Goal: Task Accomplishment & Management: Manage account settings

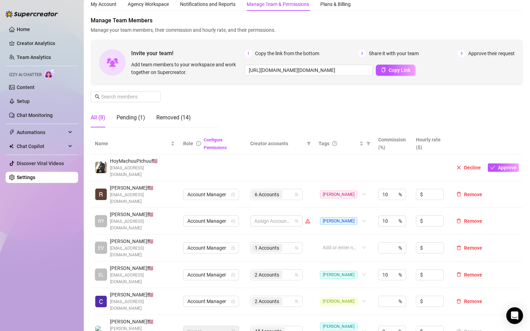
scroll to position [27, 0]
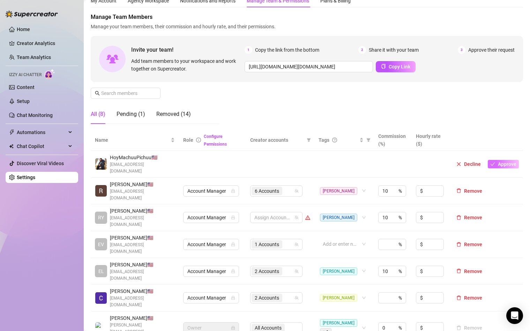
click at [499, 161] on span "Approve" at bounding box center [507, 164] width 18 height 6
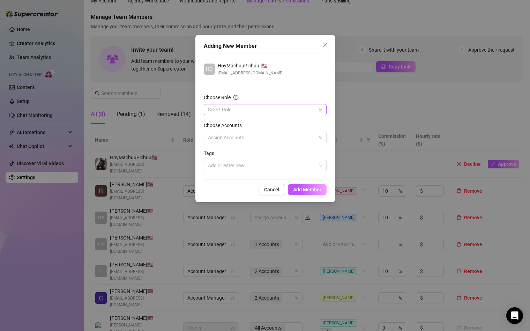
click at [253, 113] on input "Choose Role" at bounding box center [262, 109] width 108 height 10
click at [252, 137] on div "Account Manager" at bounding box center [265, 135] width 112 height 8
click at [273, 138] on div at bounding box center [261, 138] width 113 height 10
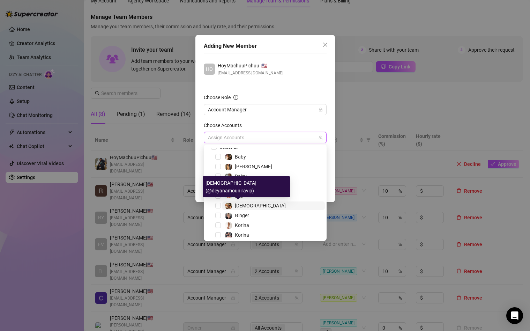
click at [239, 205] on span "[DEMOGRAPHIC_DATA]" at bounding box center [260, 206] width 51 height 6
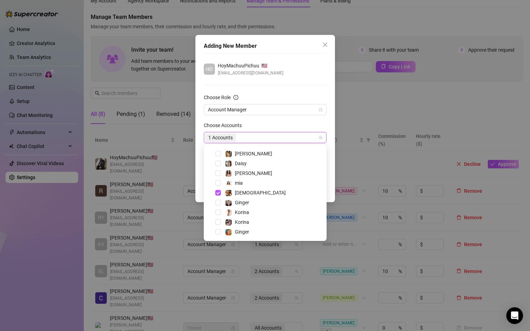
click at [270, 124] on div "Choose Accounts" at bounding box center [265, 126] width 123 height 10
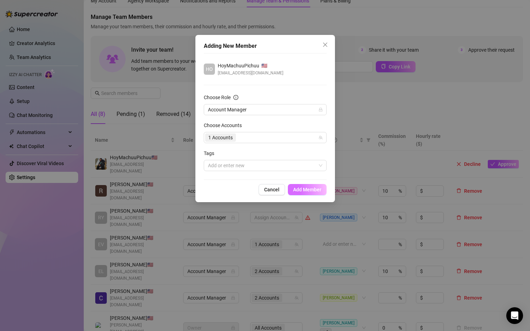
click at [304, 193] on button "Add Member" at bounding box center [307, 189] width 39 height 11
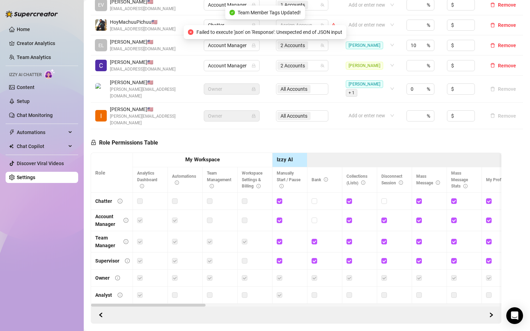
scroll to position [81, 0]
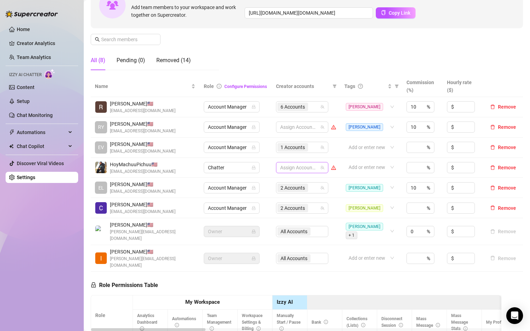
click at [318, 167] on div at bounding box center [298, 168] width 42 height 10
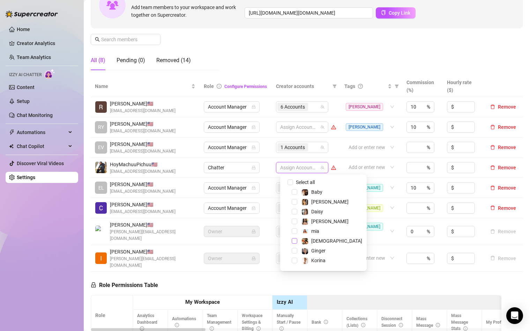
click at [295, 242] on span "Select tree node" at bounding box center [295, 241] width 6 height 6
click at [238, 162] on span "Chatter" at bounding box center [231, 167] width 47 height 10
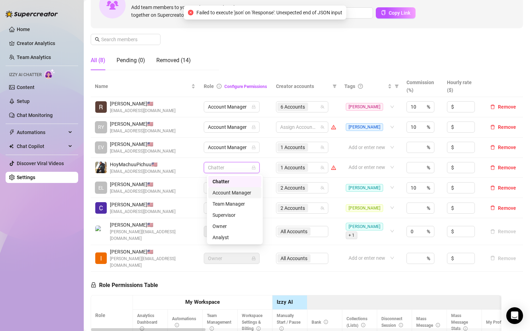
click at [231, 192] on div "Account Manager" at bounding box center [235, 193] width 45 height 8
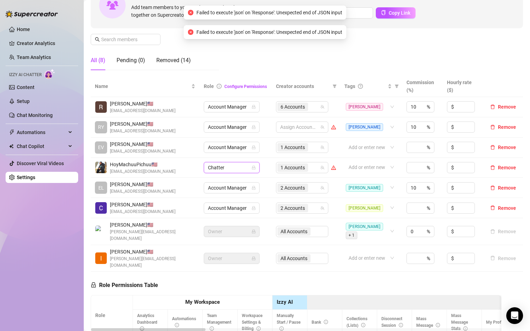
click at [348, 158] on td "Add or enter new" at bounding box center [371, 168] width 62 height 20
click at [320, 166] on div "1 Accounts" at bounding box center [298, 168] width 42 height 10
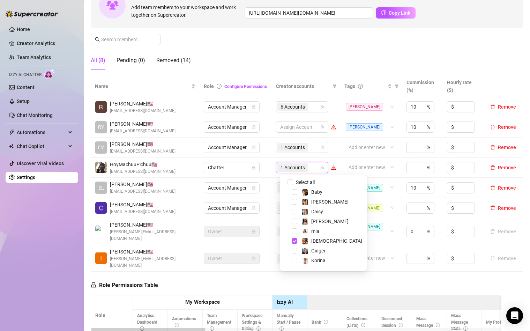
click at [346, 151] on td "Add or enter new" at bounding box center [371, 148] width 62 height 20
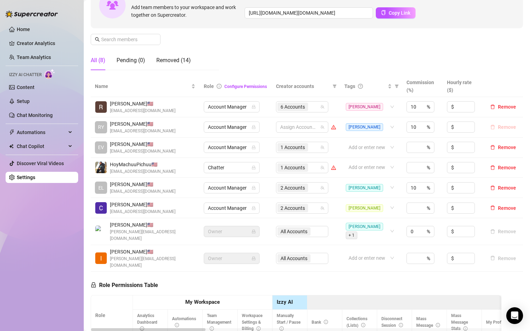
click at [506, 127] on span "Remove" at bounding box center [507, 127] width 18 height 6
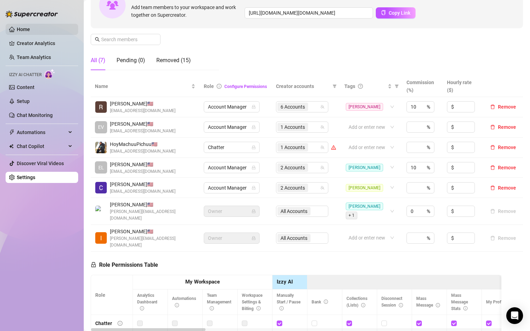
click at [28, 30] on link "Home" at bounding box center [23, 30] width 13 height 6
